Goal: Task Accomplishment & Management: Complete application form

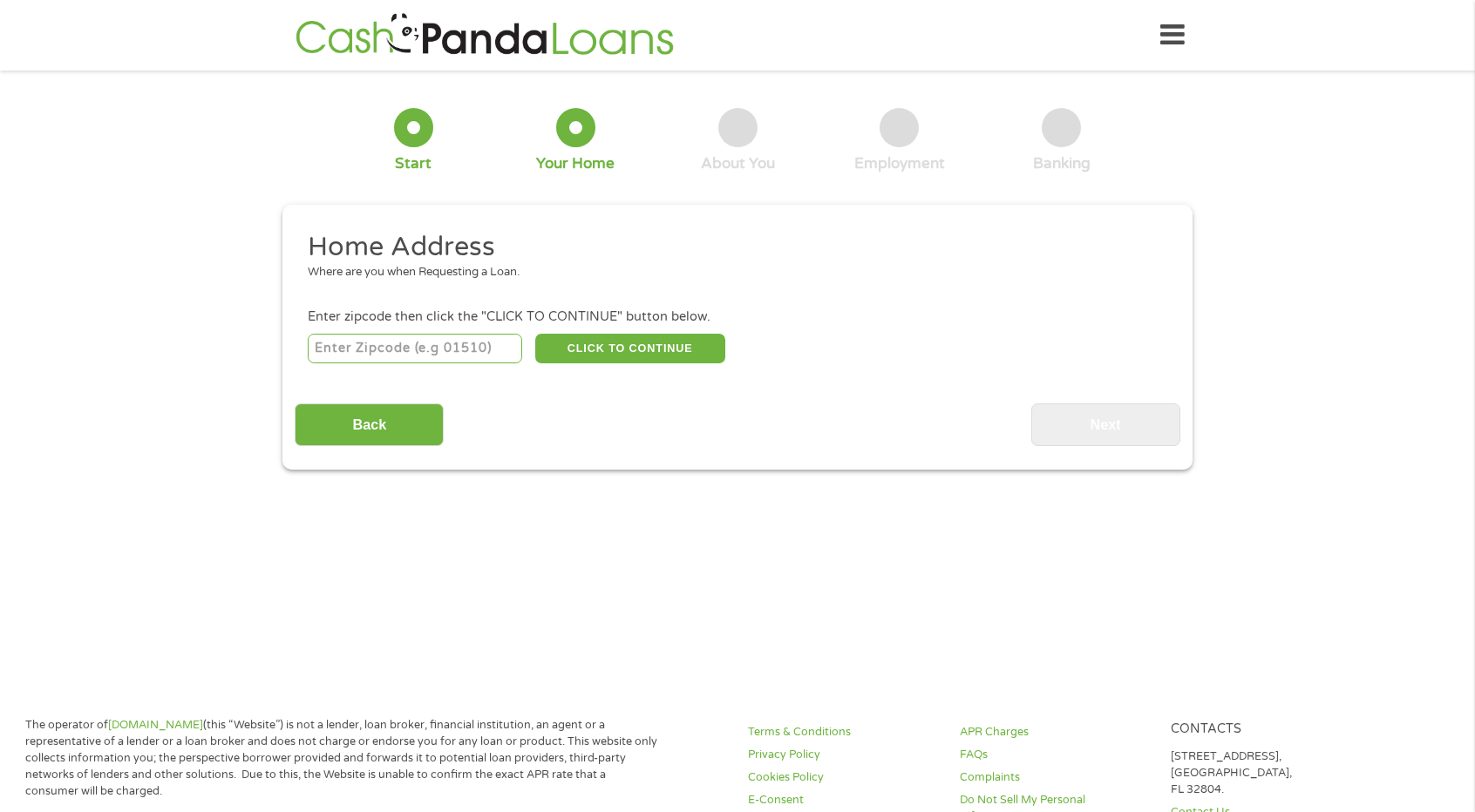
click at [489, 354] on input "number" at bounding box center [415, 348] width 215 height 29
type input "93117"
click at [616, 344] on button "CLICK TO CONTINUE" at bounding box center [630, 348] width 190 height 29
type input "93117"
type input "Goleta"
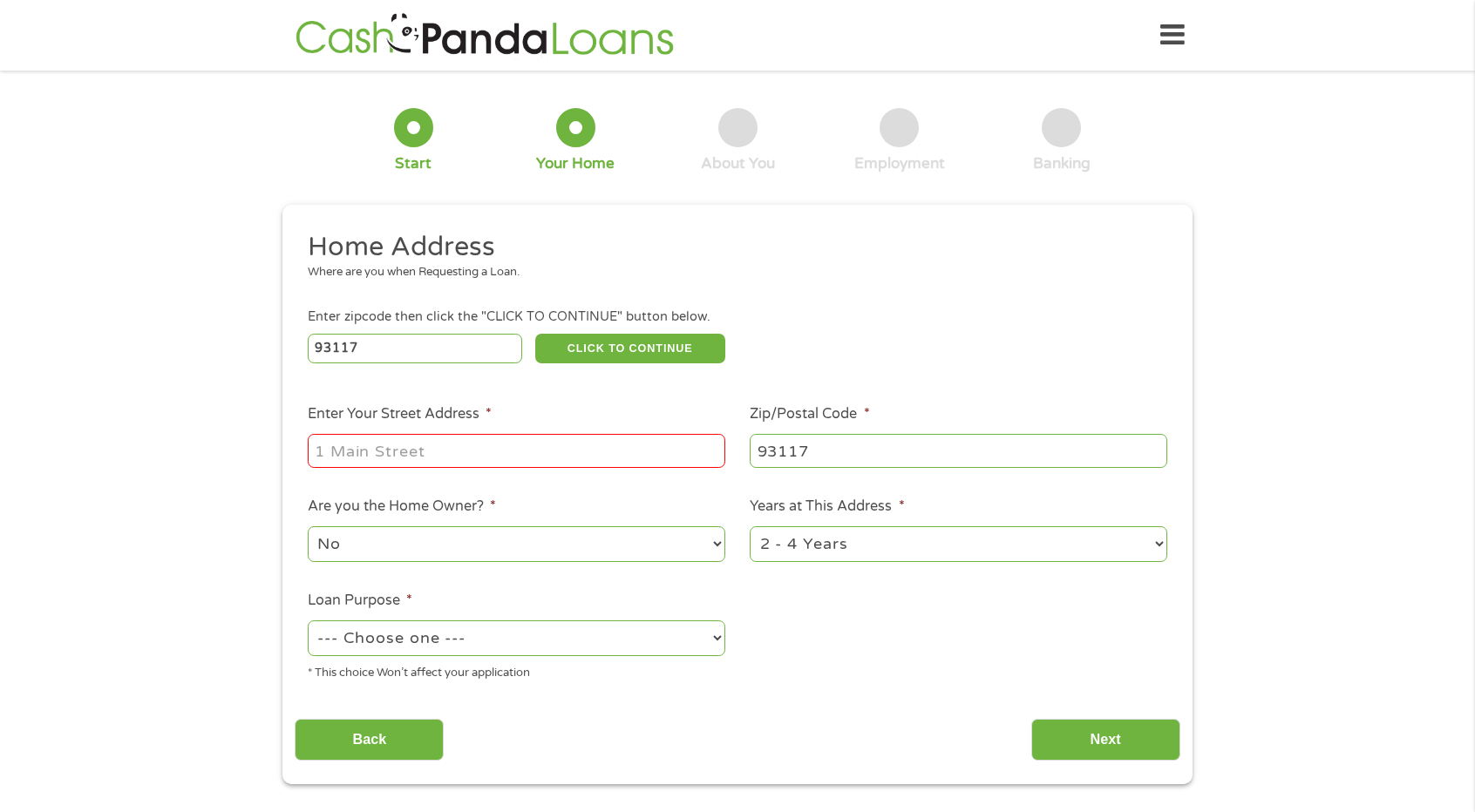
click at [571, 453] on input "Enter Your Street Address *" at bounding box center [517, 450] width 417 height 33
type input "[STREET_ADDRESS]"
click at [1160, 549] on select "1 Year or less 1 - 2 Years 2 - 4 Years Over 4 Years" at bounding box center [958, 544] width 417 height 36
select select "60months"
click at [750, 527] on select "1 Year or less 1 - 2 Years 2 - 4 Years Over 4 Years" at bounding box center [958, 544] width 417 height 36
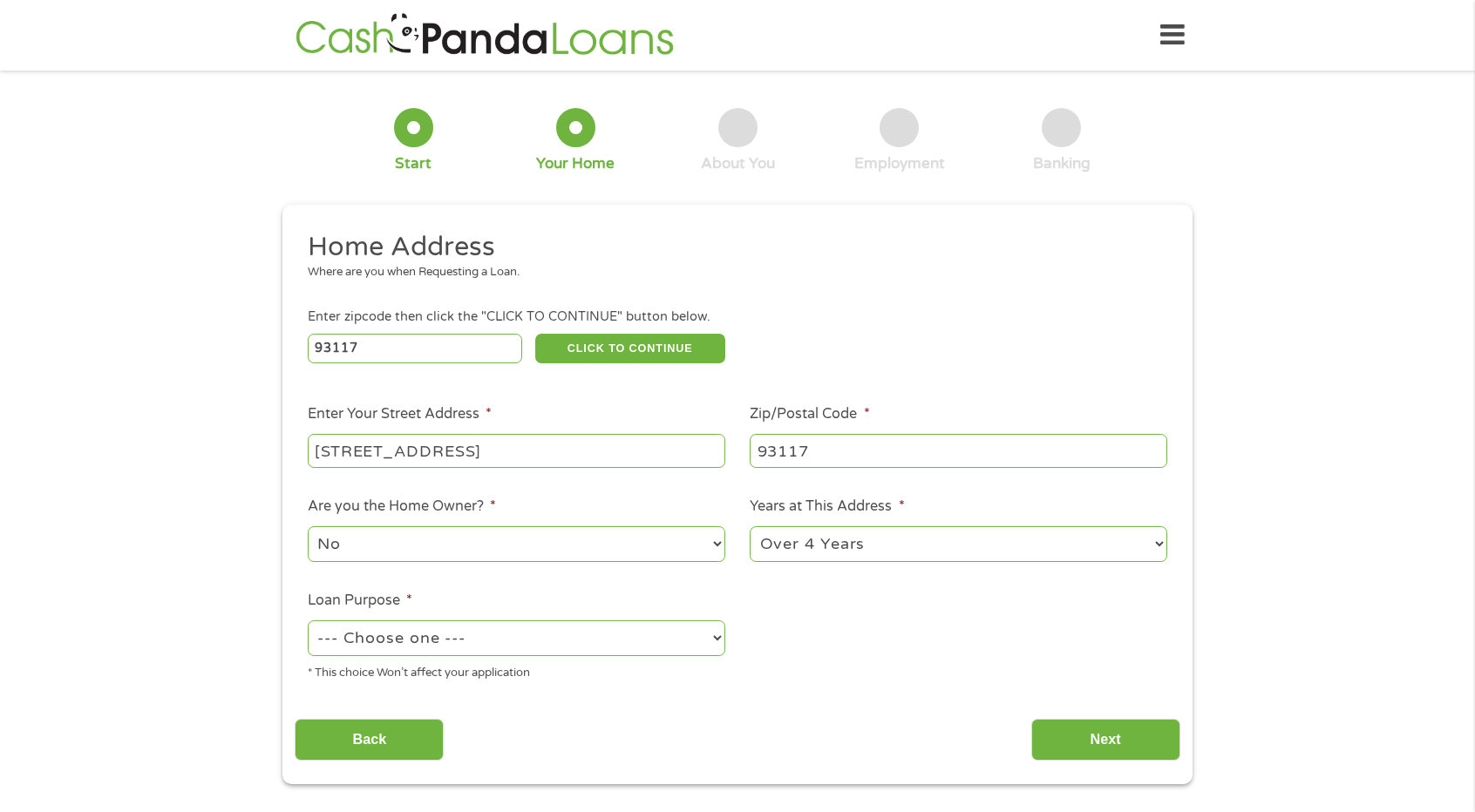
click at [705, 643] on select "--- Choose one --- Pay Bills Debt Consolidation Home Improvement Major Purchase…" at bounding box center [517, 639] width 417 height 36
select select "paybills"
click at [308, 622] on select "--- Choose one --- Pay Bills Debt Consolidation Home Improvement Major Purchase…" at bounding box center [517, 639] width 417 height 36
drag, startPoint x: 1120, startPoint y: 752, endPoint x: 1047, endPoint y: 736, distance: 74.7
click at [1118, 751] on input "Next" at bounding box center [1105, 740] width 149 height 43
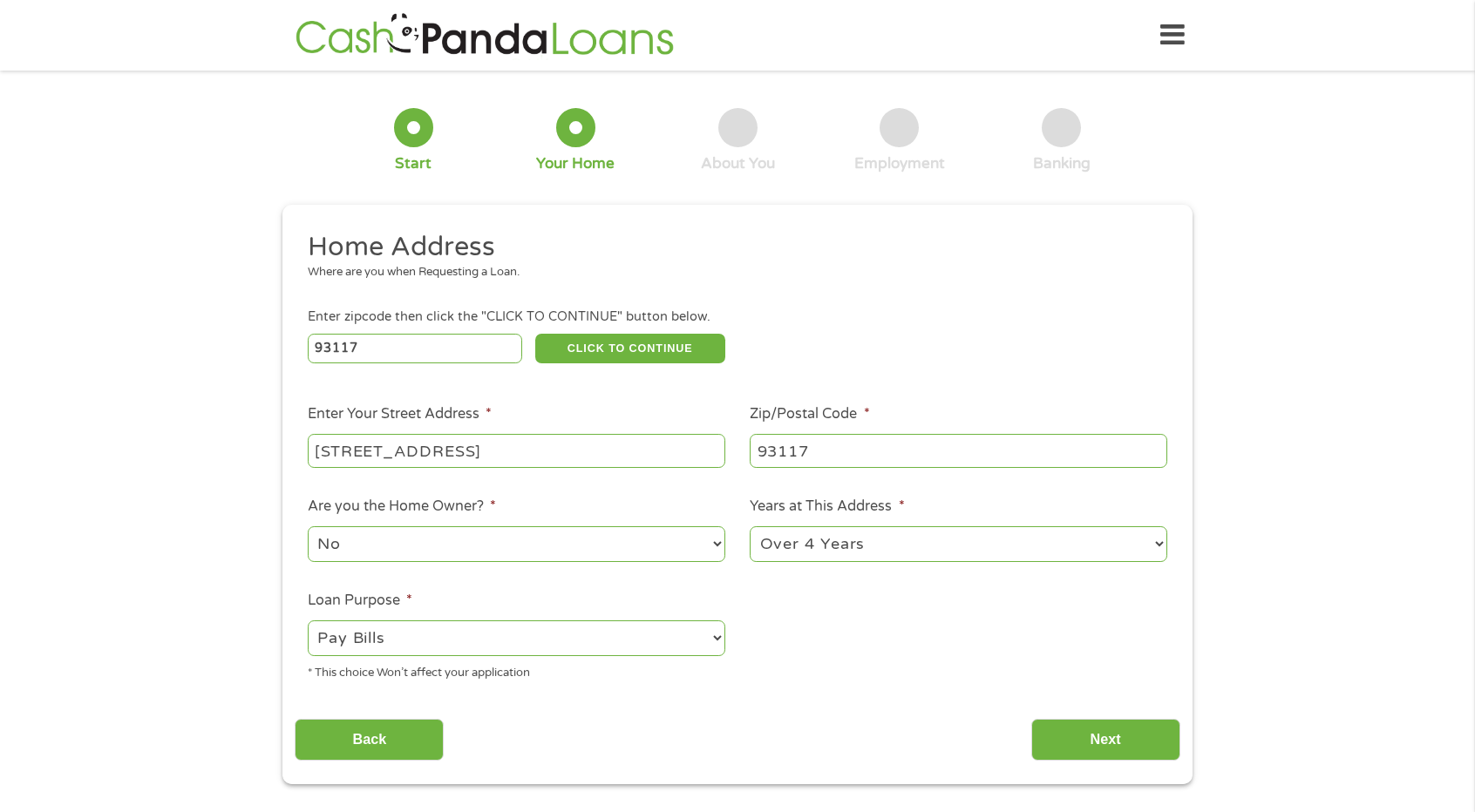
scroll to position [7, 7]
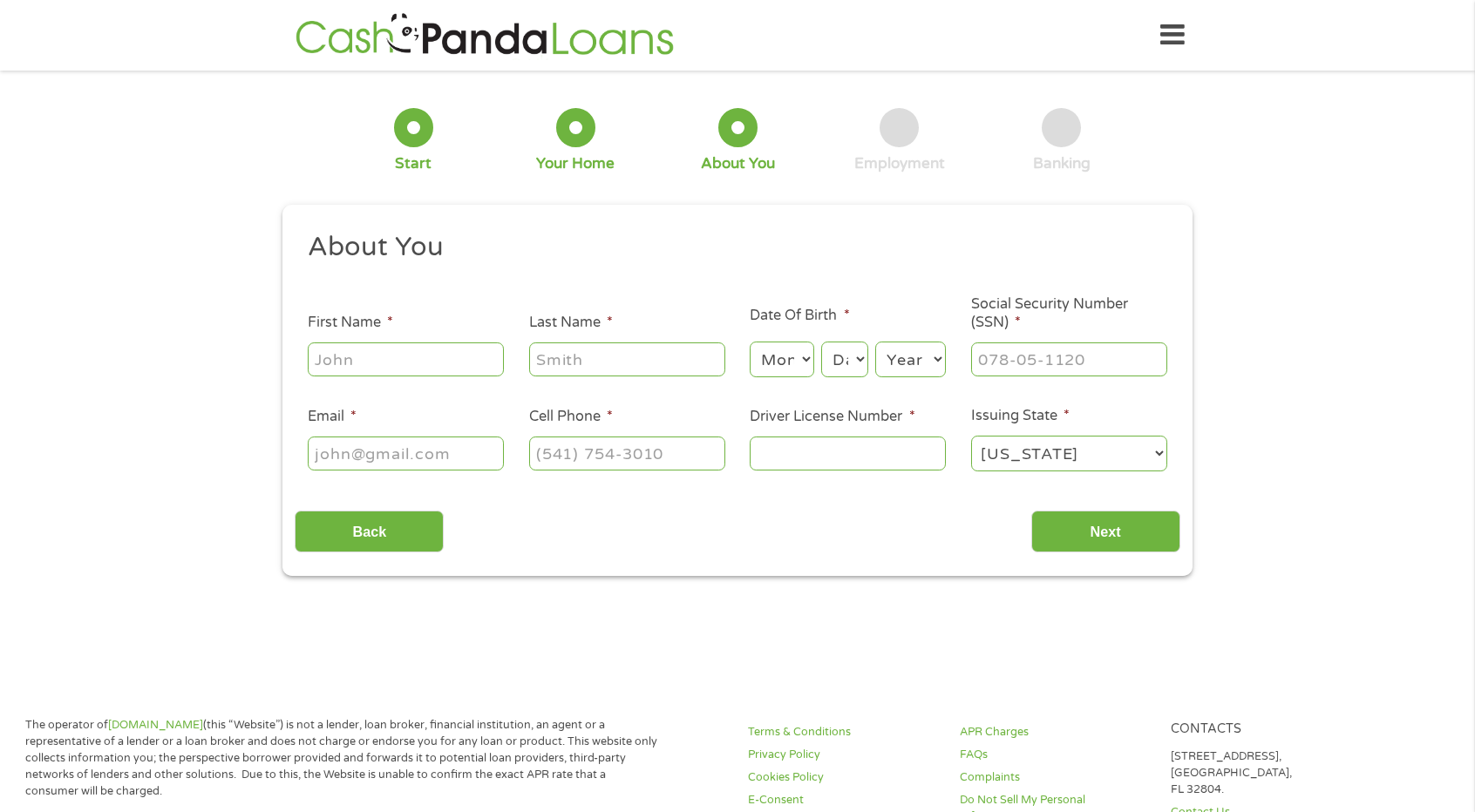
click at [446, 354] on input "First Name *" at bounding box center [406, 358] width 196 height 33
type input "[PERSON_NAME]"
type input "[EMAIL_ADDRESS][DOMAIN_NAME]"
type input "[PHONE_NUMBER]"
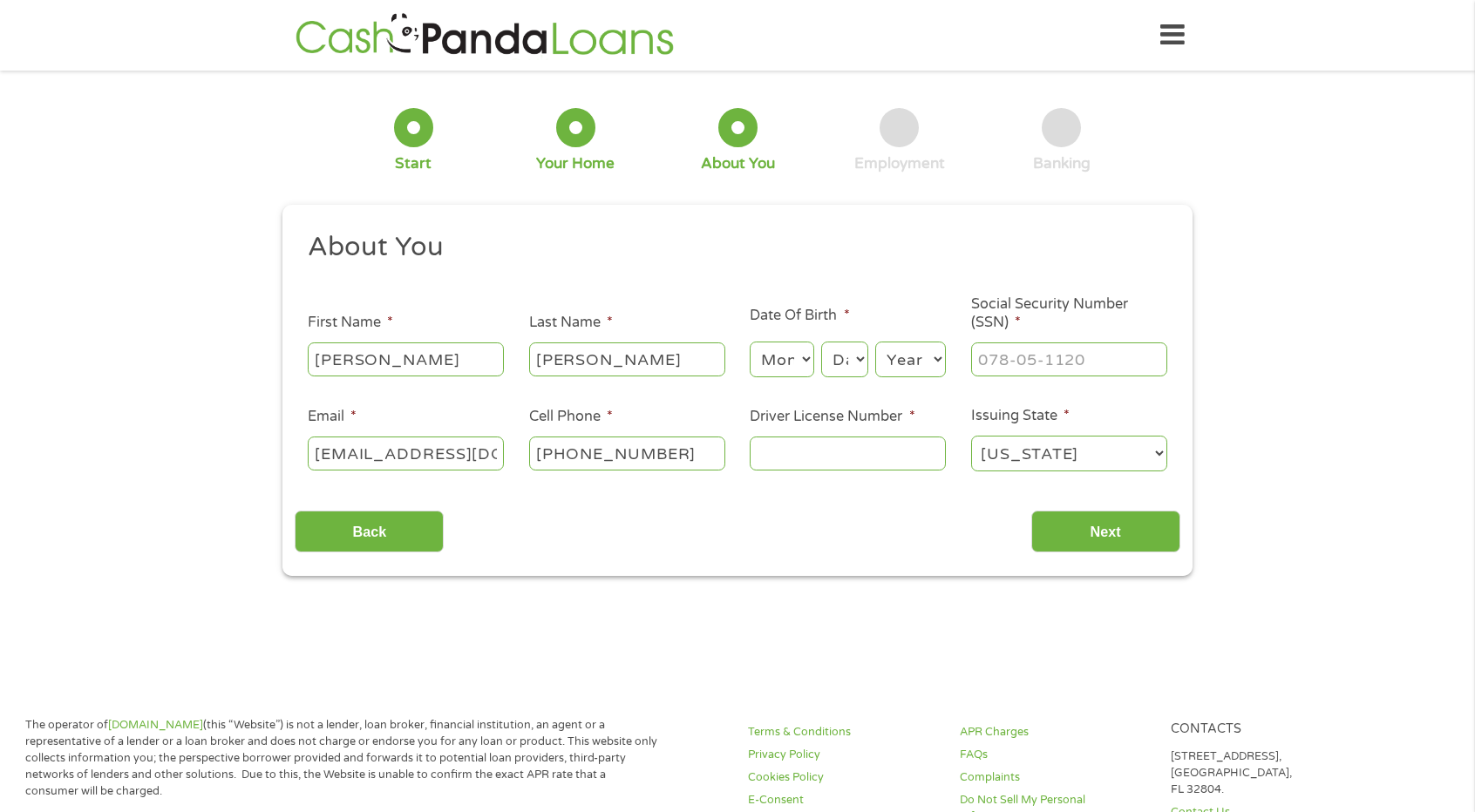
click at [792, 363] on select "Month 1 2 3 4 5 6 7 8 9 10 11 12" at bounding box center [781, 359] width 64 height 36
select select "7"
click at [750, 342] on select "Month 1 2 3 4 5 6 7 8 9 10 11 12" at bounding box center [781, 359] width 64 height 36
click at [839, 360] on select "Day 1 2 3 4 5 6 7 8 9 10 11 12 13 14 15 16 17 18 19 20 21 22 23 24 25 26 27 28 …" at bounding box center [845, 359] width 47 height 36
select select "4"
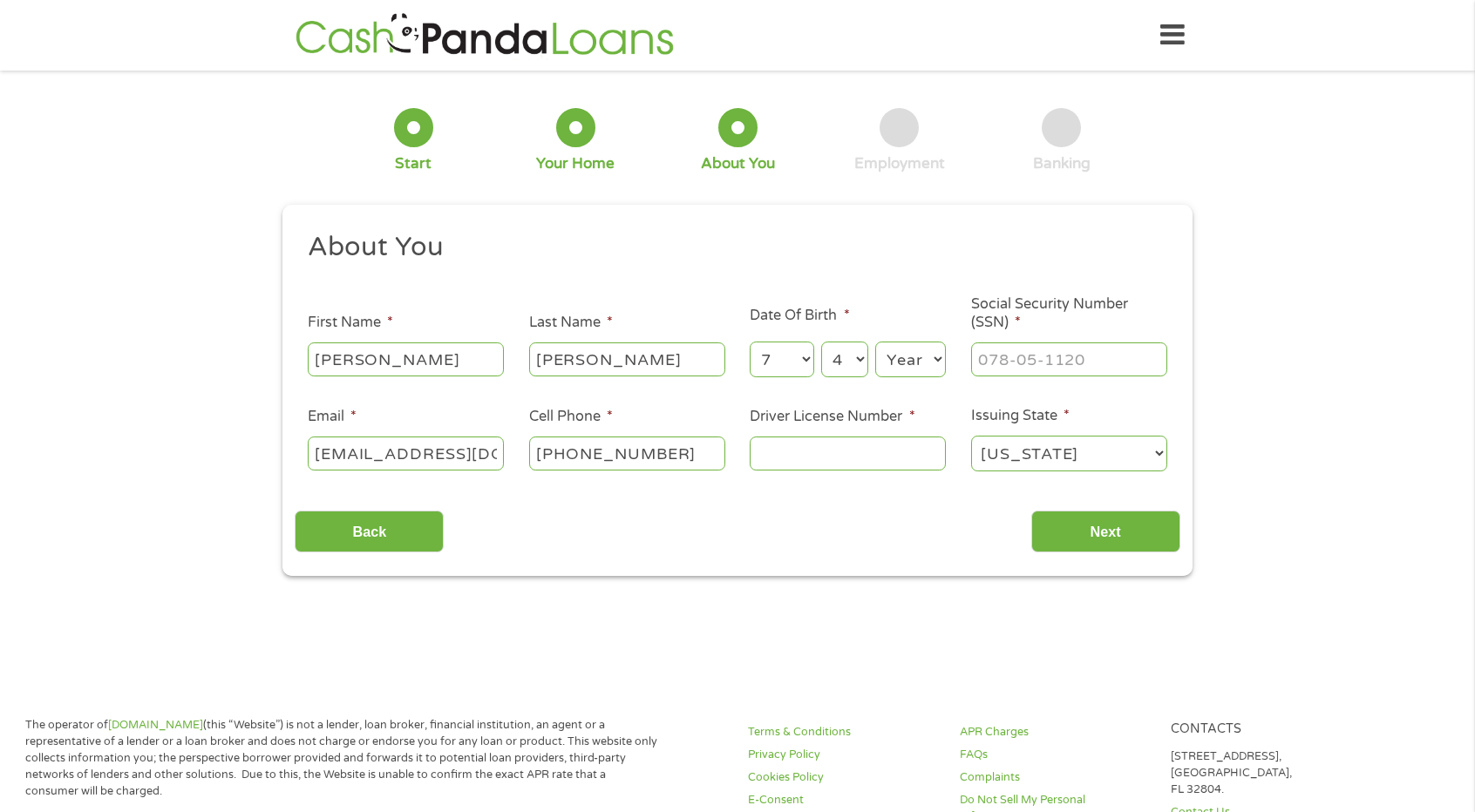
click at [821, 342] on select "Day 1 2 3 4 5 6 7 8 9 10 11 12 13 14 15 16 17 18 19 20 21 22 23 24 25 26 27 28 …" at bounding box center [845, 359] width 47 height 36
click at [920, 363] on select "Year [DATE] 2006 2005 2004 2003 2002 2001 2000 1999 1998 1997 1996 1995 1994 19…" at bounding box center [910, 359] width 70 height 36
select select "1965"
click at [875, 342] on select "Year [DATE] 2006 2005 2004 2003 2002 2001 2000 1999 1998 1997 1996 1995 1994 19…" at bounding box center [910, 359] width 70 height 36
click at [1065, 356] on input "___-__-____" at bounding box center [1068, 358] width 196 height 33
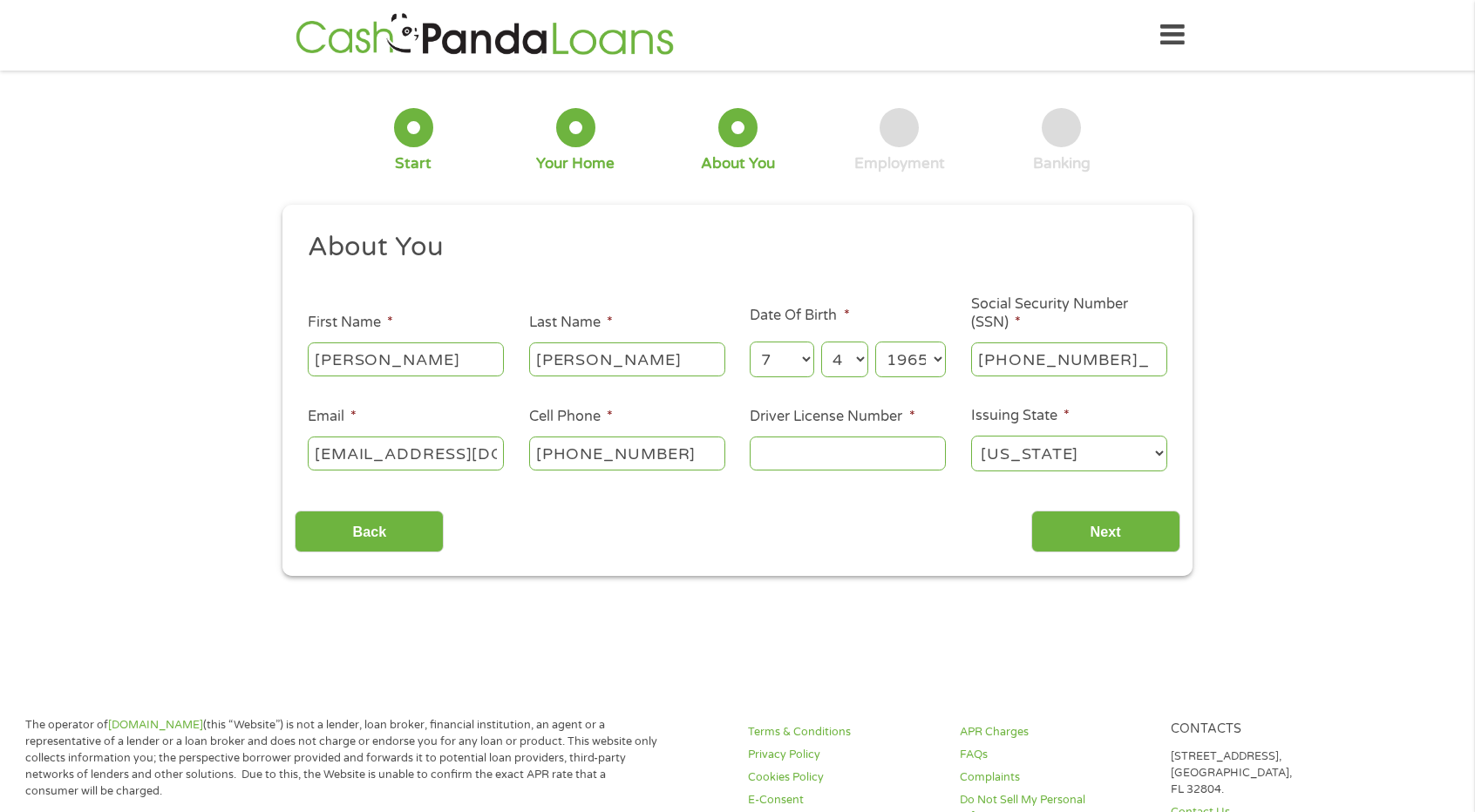
type input "545-27-3925"
click at [928, 453] on input "Driver License Number *" at bounding box center [847, 453] width 196 height 33
type input "d9355344"
click at [1148, 534] on input "Next" at bounding box center [1105, 532] width 149 height 43
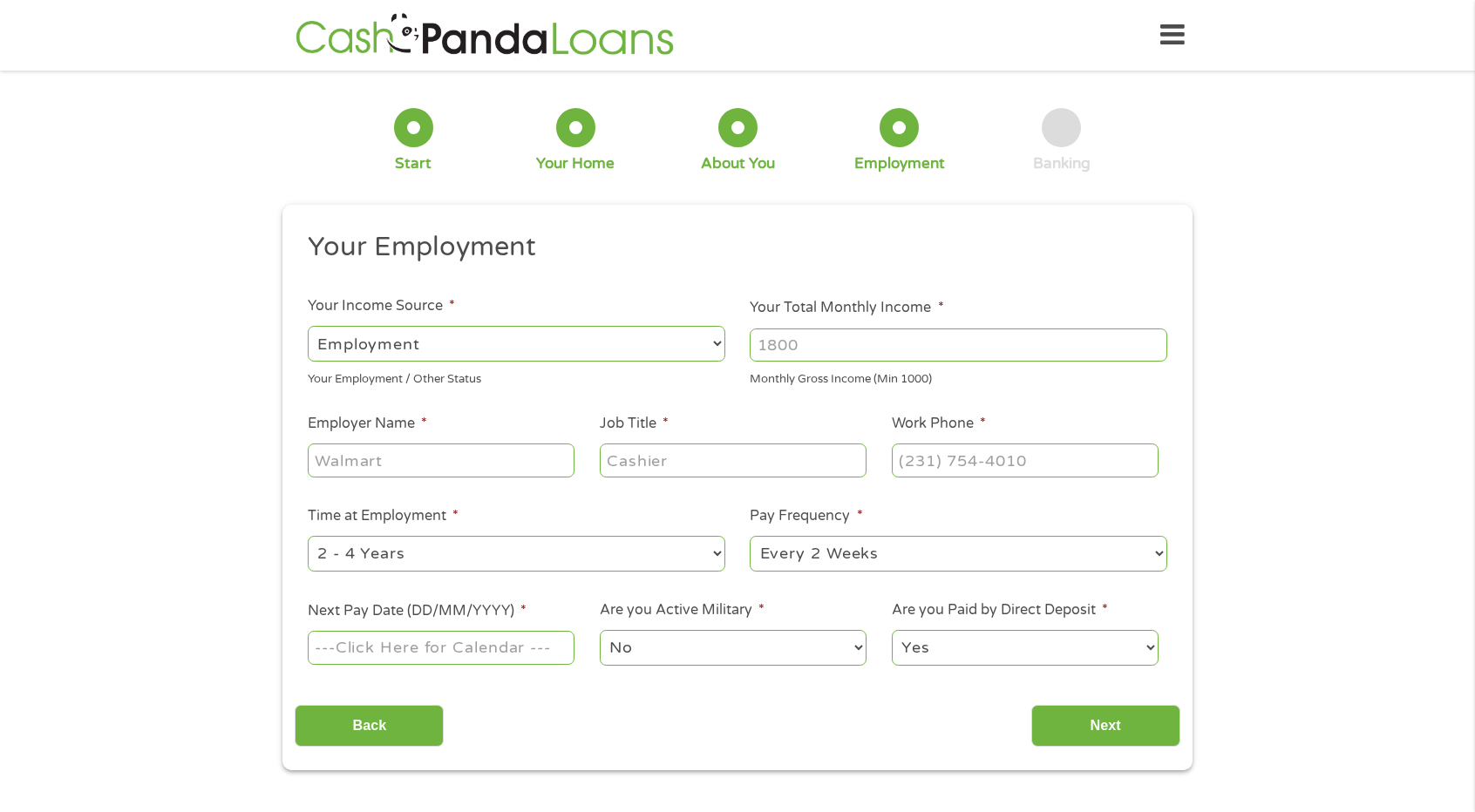
click at [592, 346] on select "--- Choose one --- Employment [DEMOGRAPHIC_DATA] Benefits" at bounding box center [517, 344] width 417 height 36
click at [308, 326] on select "--- Choose one --- Employment [DEMOGRAPHIC_DATA] Benefits" at bounding box center [517, 344] width 417 height 36
click at [849, 334] on input "Your Total Monthly Income *" at bounding box center [958, 345] width 417 height 33
click at [1154, 352] on input "1000" at bounding box center [958, 345] width 417 height 33
drag, startPoint x: 829, startPoint y: 352, endPoint x: 685, endPoint y: 360, distance: 144.2
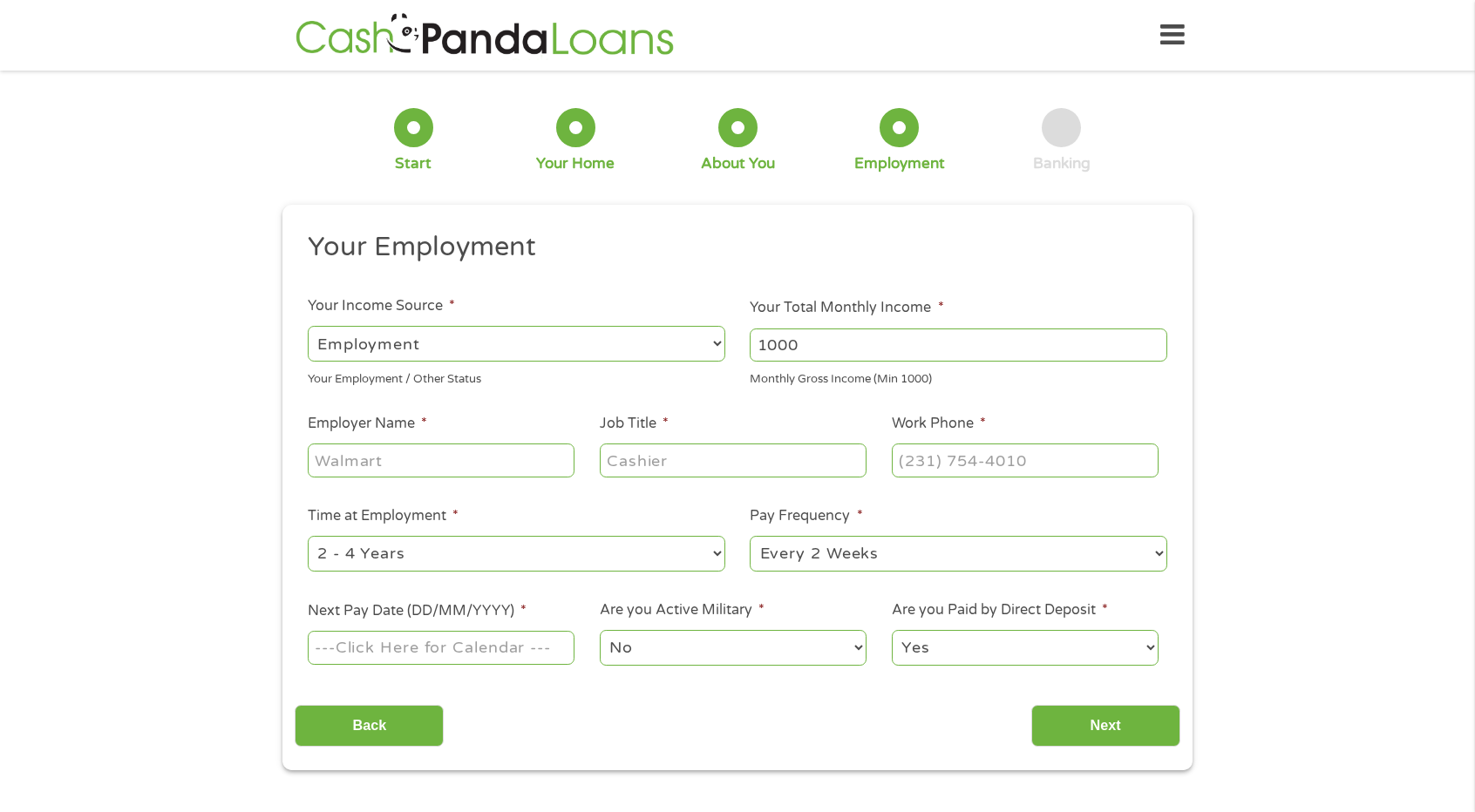
click at [716, 358] on ul "Your Employment Your Income Source * --- Choose one --- Employment [DEMOGRAPHIC…" at bounding box center [737, 456] width 884 height 451
type input "4000"
click at [526, 462] on input "Employer Name *" at bounding box center [441, 460] width 266 height 33
type input "[PERSON_NAME] coffee"
click at [633, 464] on input "Job Title *" at bounding box center [733, 460] width 266 height 33
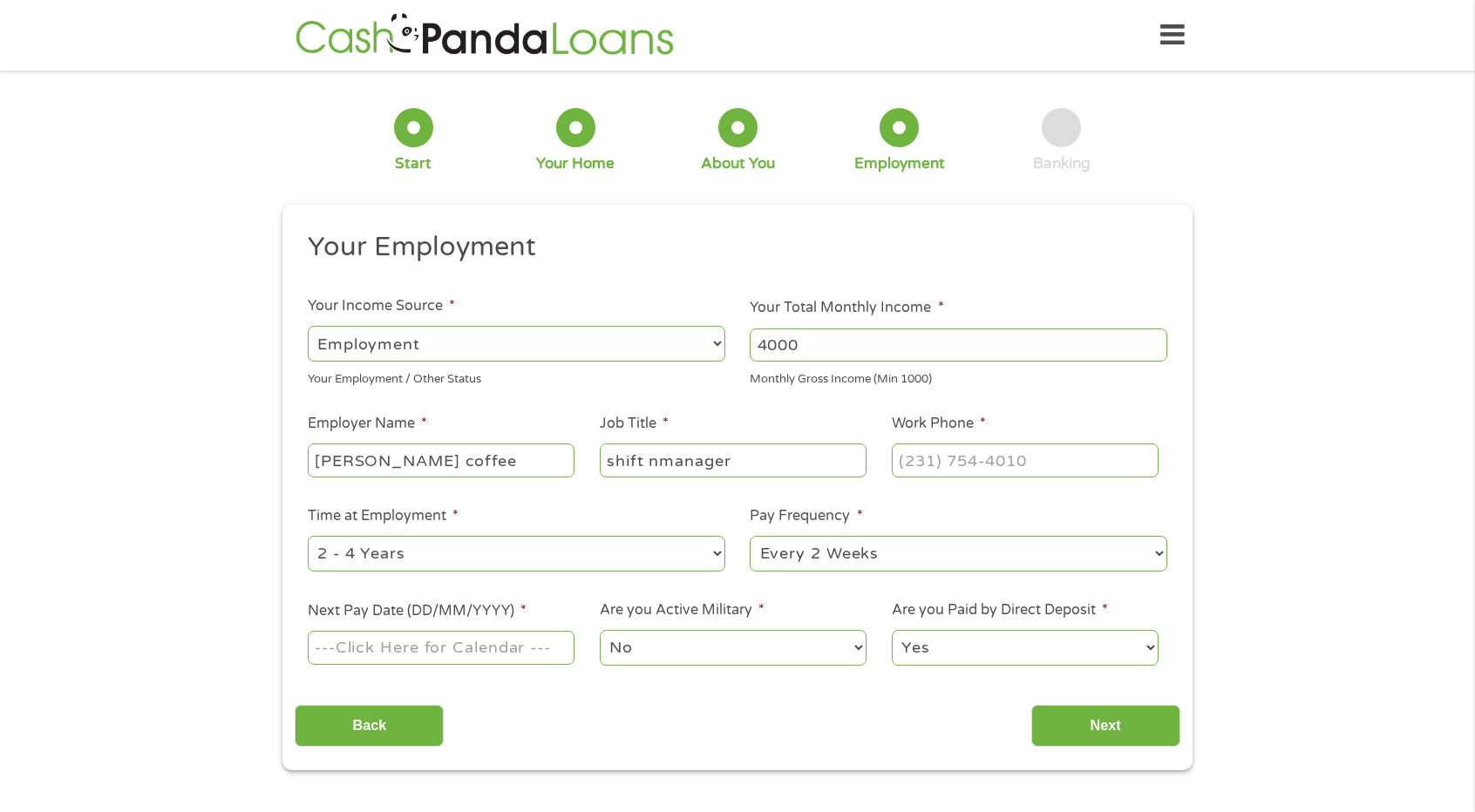
type input "shift nmanager"
click at [922, 464] on input "(___) ___-____" at bounding box center [1025, 460] width 266 height 33
drag, startPoint x: 1029, startPoint y: 450, endPoint x: 865, endPoint y: 466, distance: 164.8
click at [865, 466] on ul "Your Employment Your Income Source * --- Choose one --- Employment [DEMOGRAPHIC…" at bounding box center [737, 456] width 884 height 451
type input "[PHONE_NUMBER]"
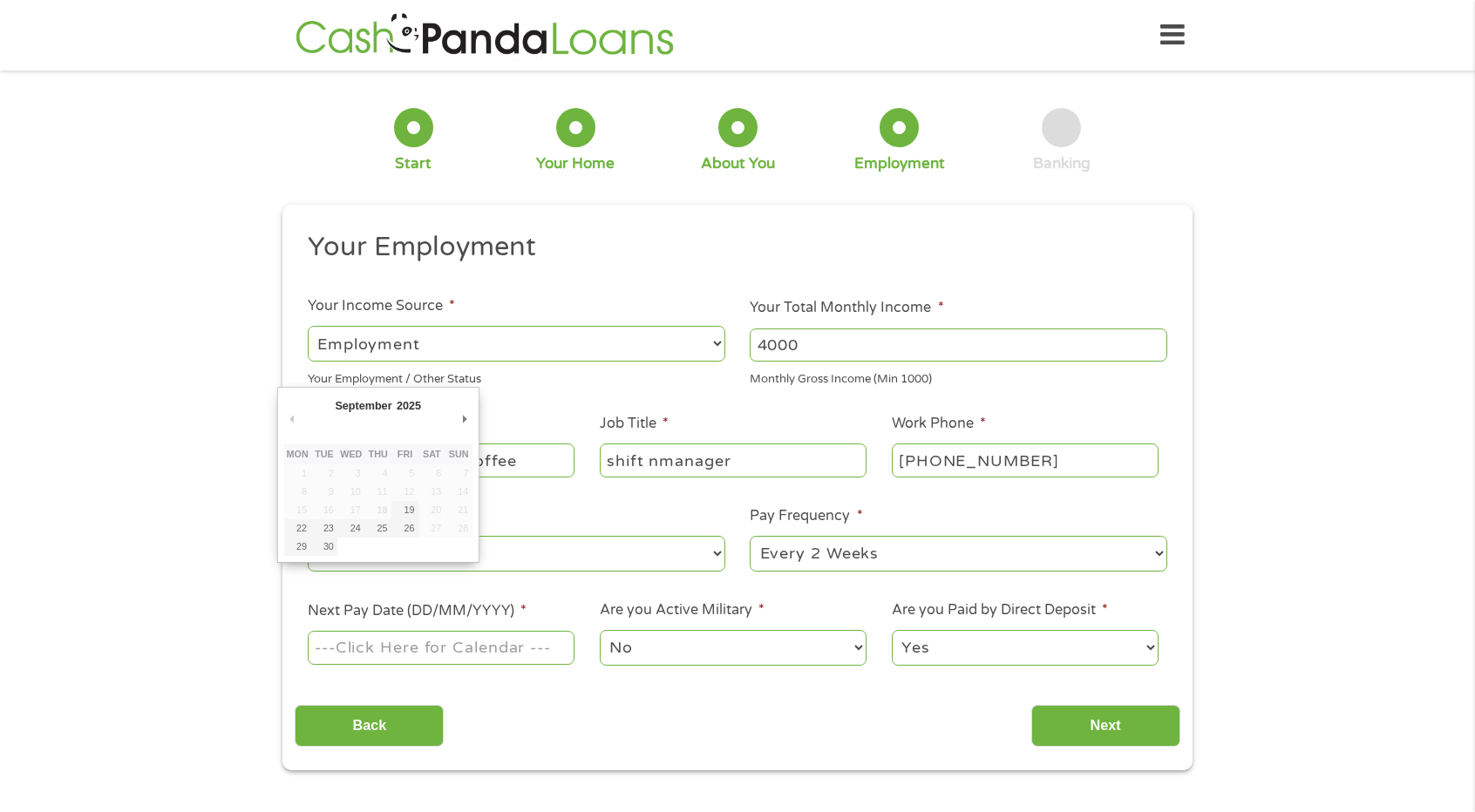
click at [449, 649] on input "Next Pay Date (DD/MM/YYYY) *" at bounding box center [441, 647] width 266 height 33
type input "[DATE]"
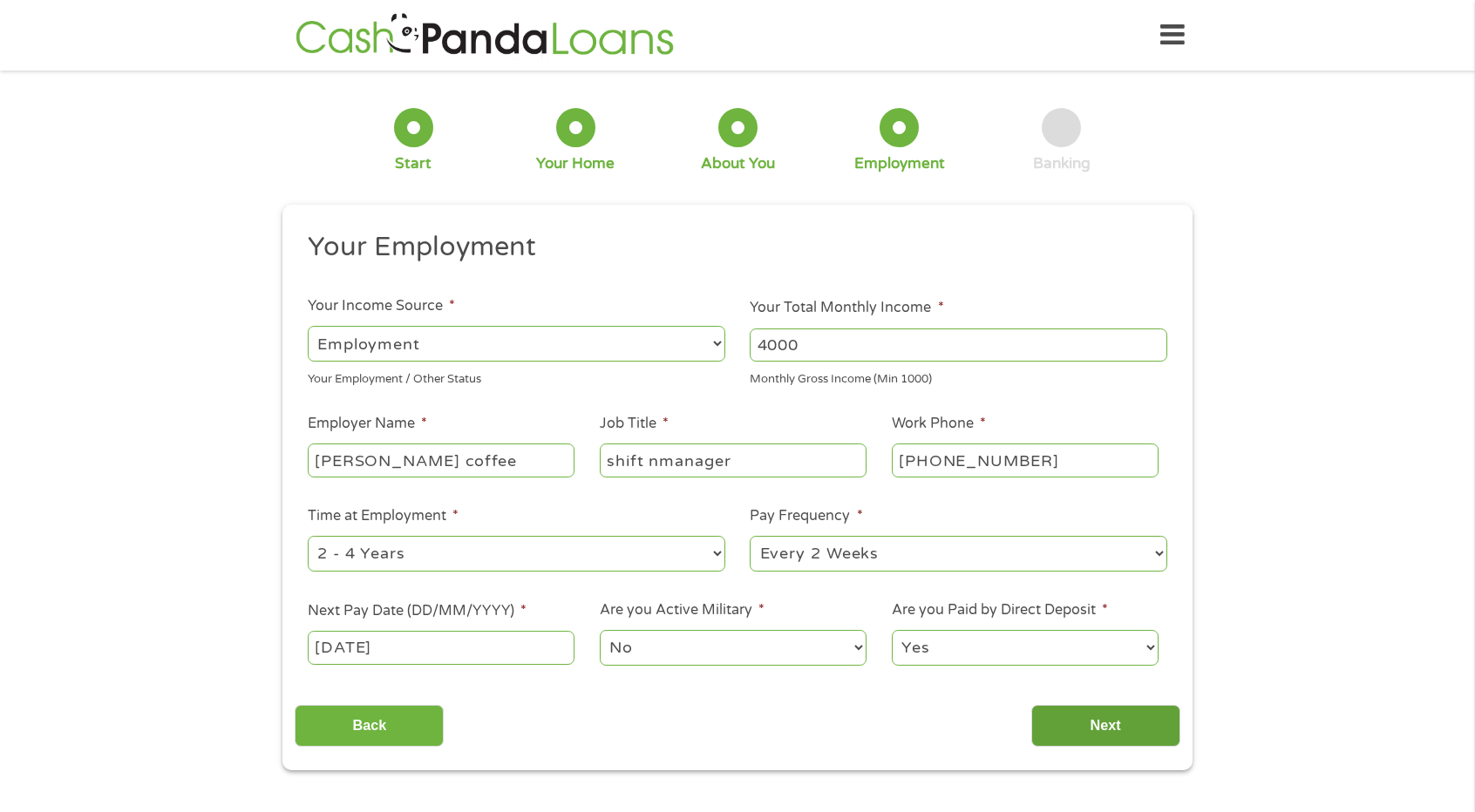
click at [1079, 718] on input "Next" at bounding box center [1105, 726] width 149 height 43
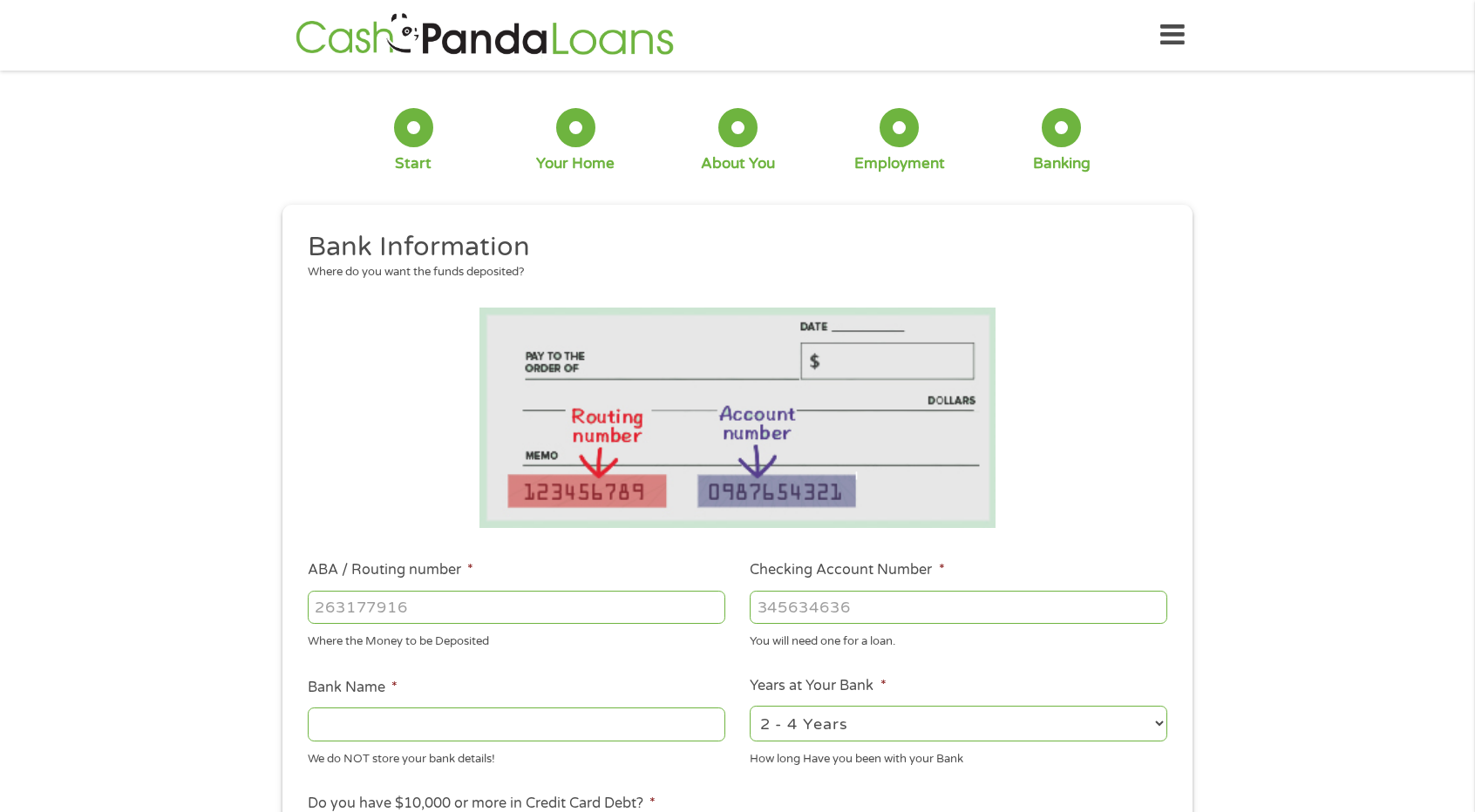
click at [525, 615] on input "ABA / Routing number *" at bounding box center [517, 606] width 417 height 33
type input "314074269"
type input "USAA FEDERAL SAVINGS BANK"
type input "314074269"
click at [825, 601] on input "Checking Account Number *" at bounding box center [958, 606] width 417 height 33
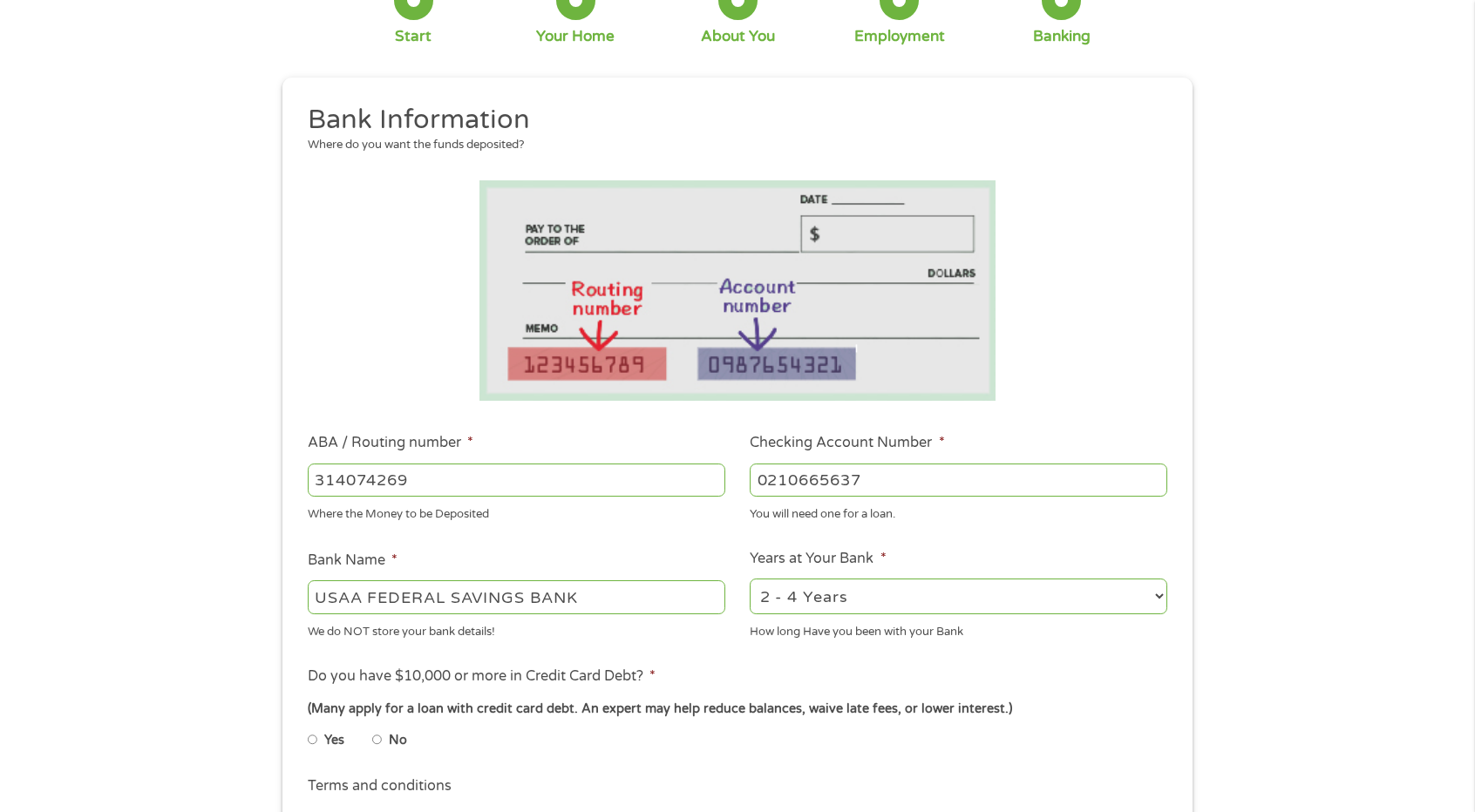
scroll to position [174, 0]
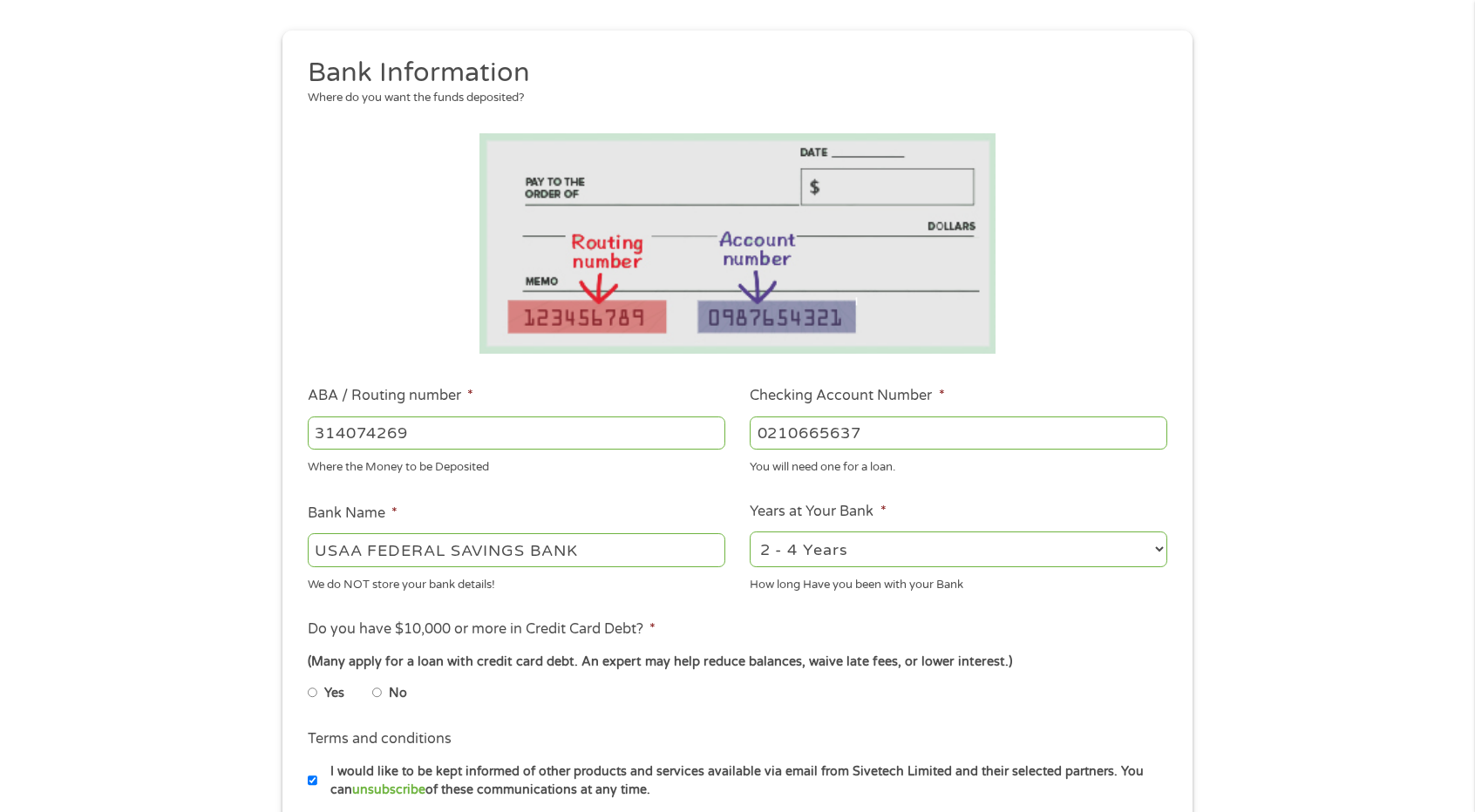
type input "0210665637"
click at [1160, 549] on select "2 - 4 Years 6 - 12 Months 1 - 2 Years Over 4 Years" at bounding box center [958, 550] width 417 height 36
select select "60months"
click at [750, 532] on select "2 - 4 Years 6 - 12 Months 1 - 2 Years Over 4 Years" at bounding box center [958, 550] width 417 height 36
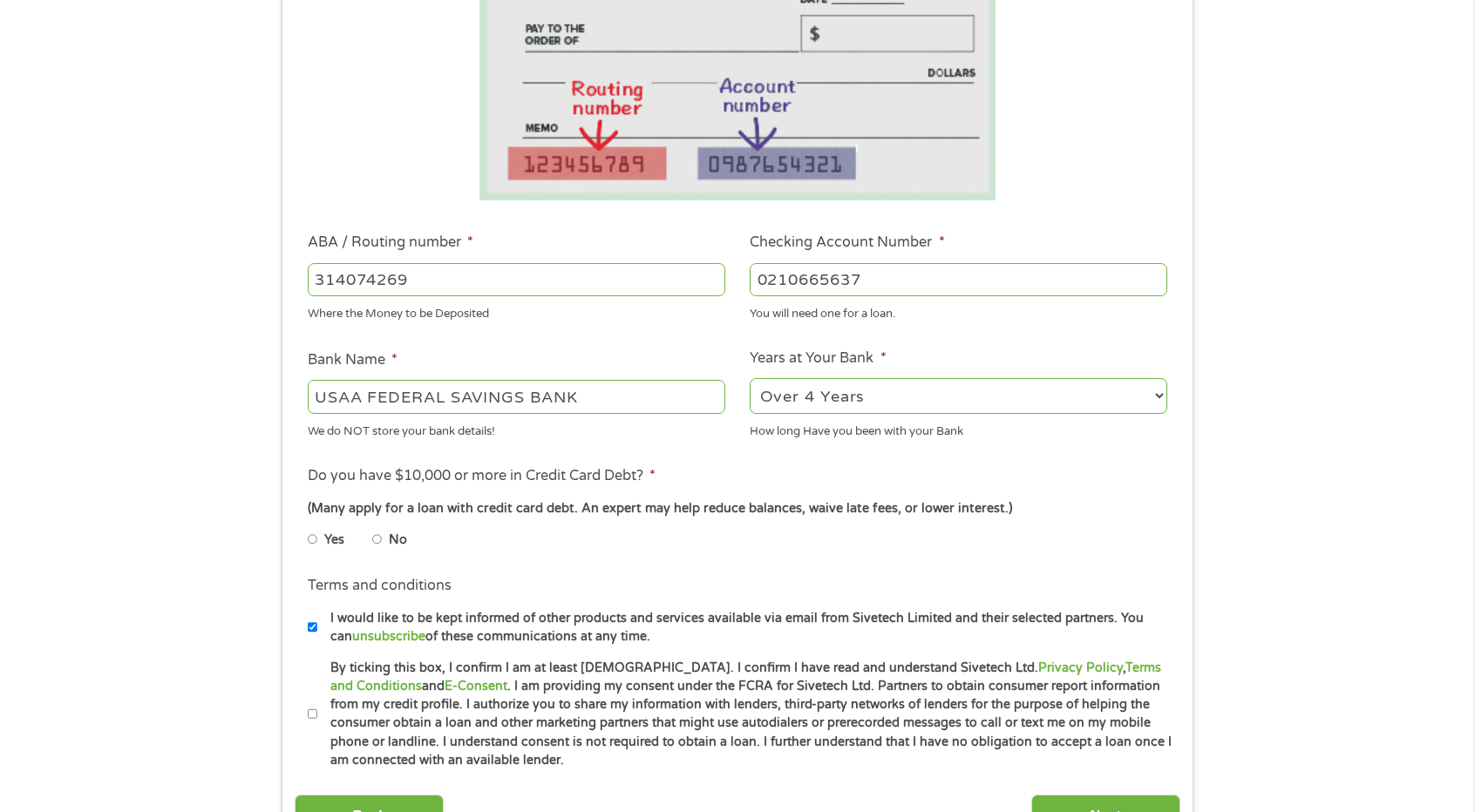
scroll to position [349, 0]
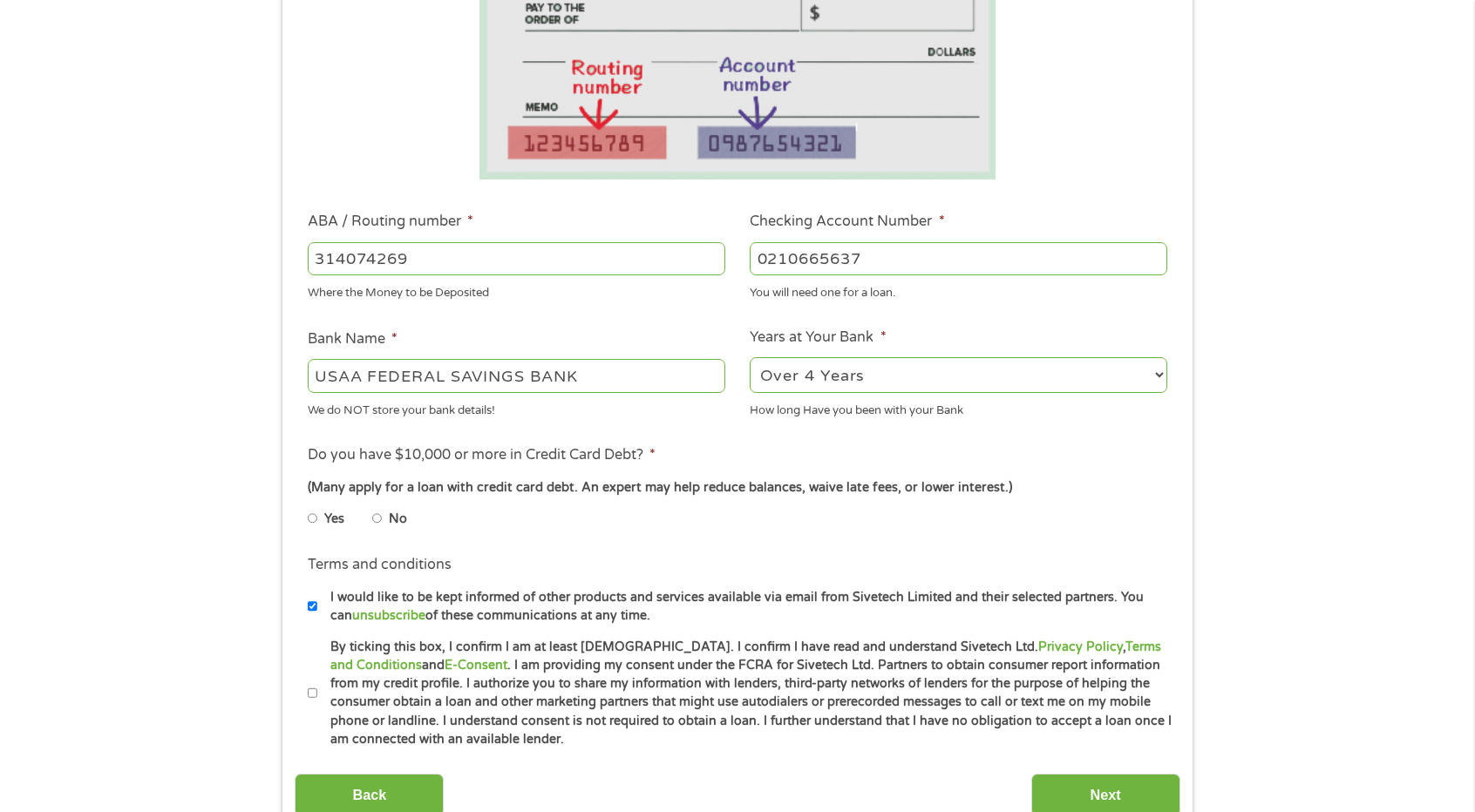
click at [374, 519] on input "No" at bounding box center [377, 517] width 10 height 27
radio input "true"
click at [314, 692] on input "By ticking this box, I confirm I am at least [DEMOGRAPHIC_DATA]. I confirm I ha…" at bounding box center [313, 693] width 10 height 27
checkbox input "true"
click at [1096, 788] on input "Next" at bounding box center [1105, 794] width 149 height 43
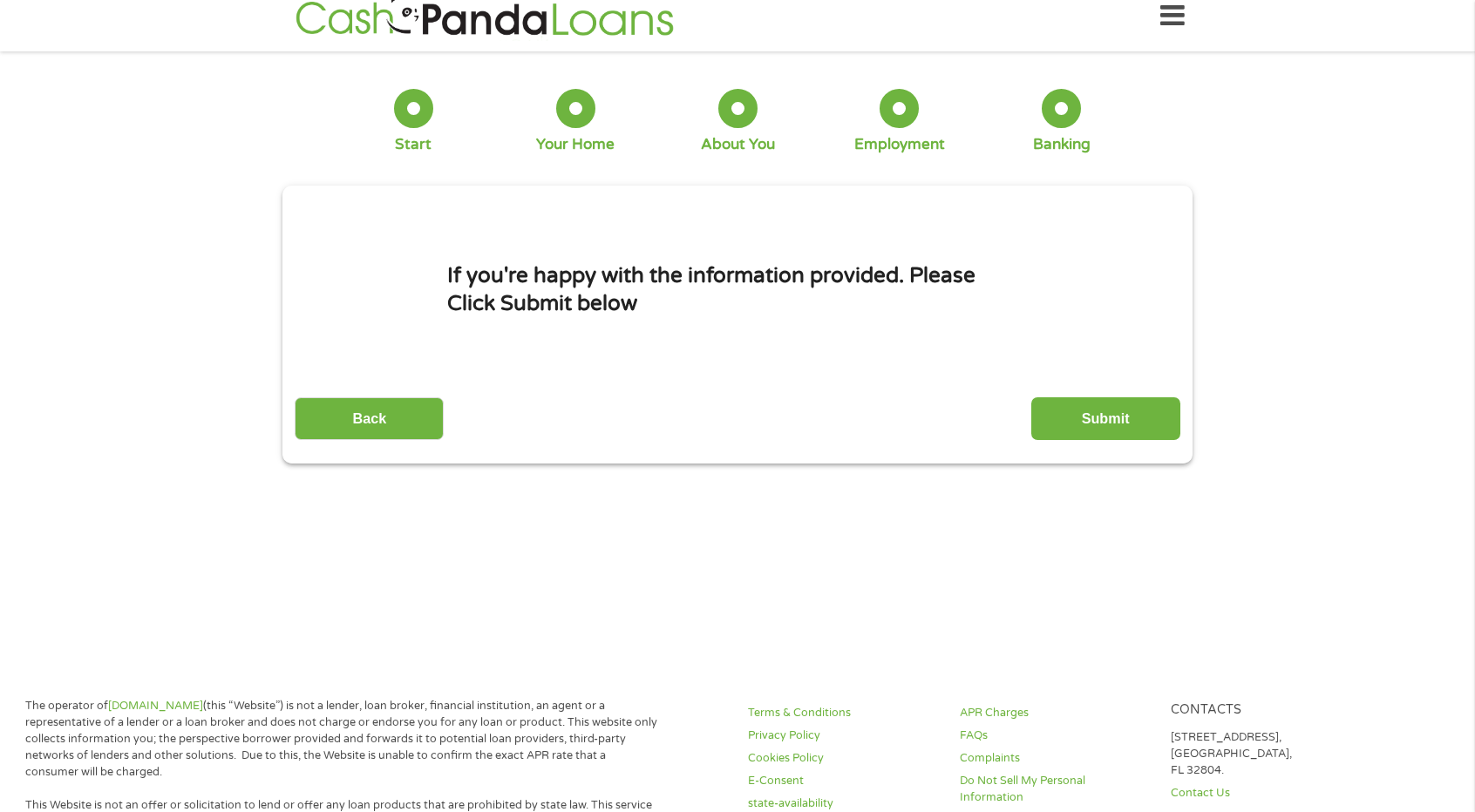
scroll to position [0, 0]
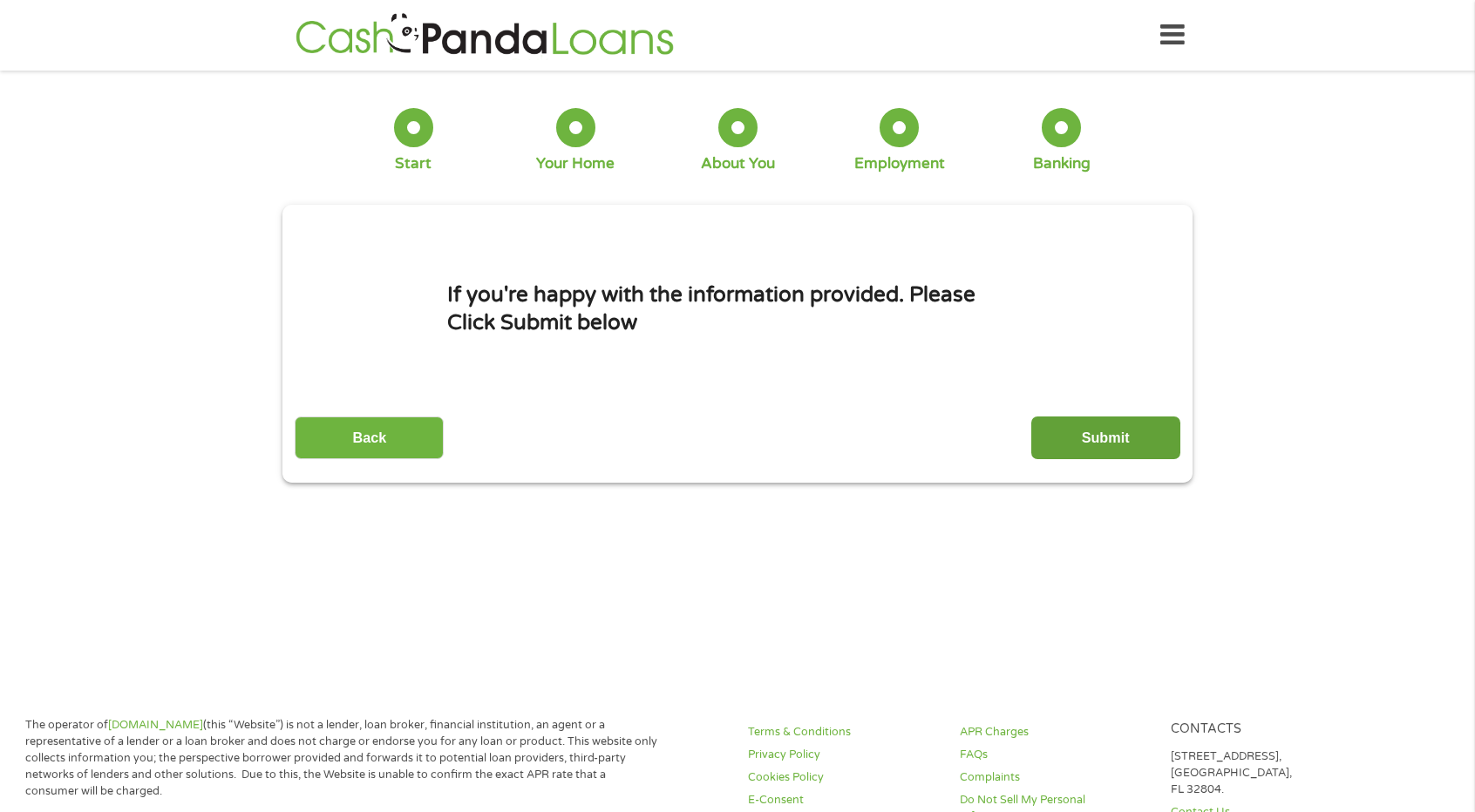
click at [1077, 427] on input "Submit" at bounding box center [1105, 438] width 149 height 43
